Goal: Book appointment/travel/reservation

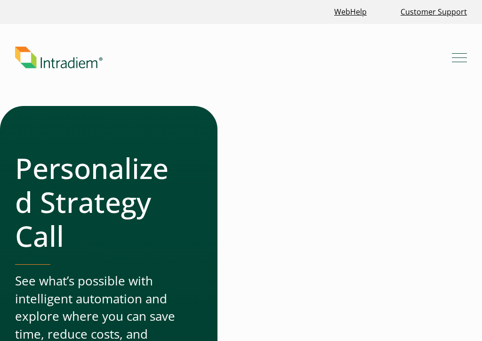
click at [467, 339] on div at bounding box center [354, 329] width 226 height 446
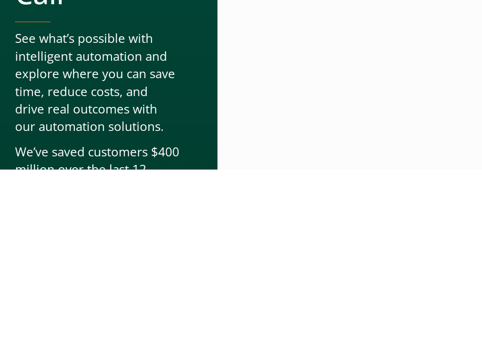
scroll to position [242, 0]
